Goal: Task Accomplishment & Management: Manage account settings

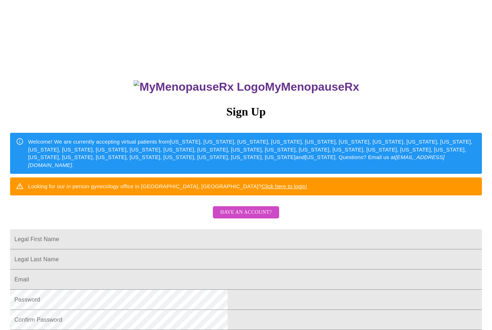
click at [240, 217] on span "Have an account?" at bounding box center [246, 212] width 52 height 9
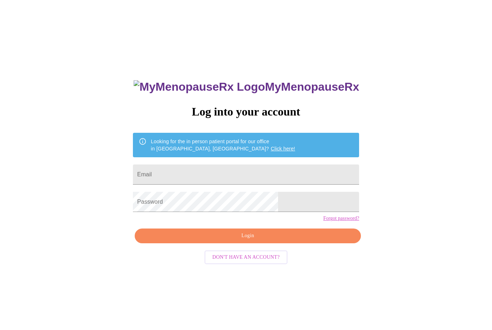
click at [196, 178] on input "Email" at bounding box center [246, 175] width 226 height 20
type input "DocAtwell"
click at [200, 177] on input "Email" at bounding box center [246, 175] width 226 height 20
